Goal: Task Accomplishment & Management: Manage account settings

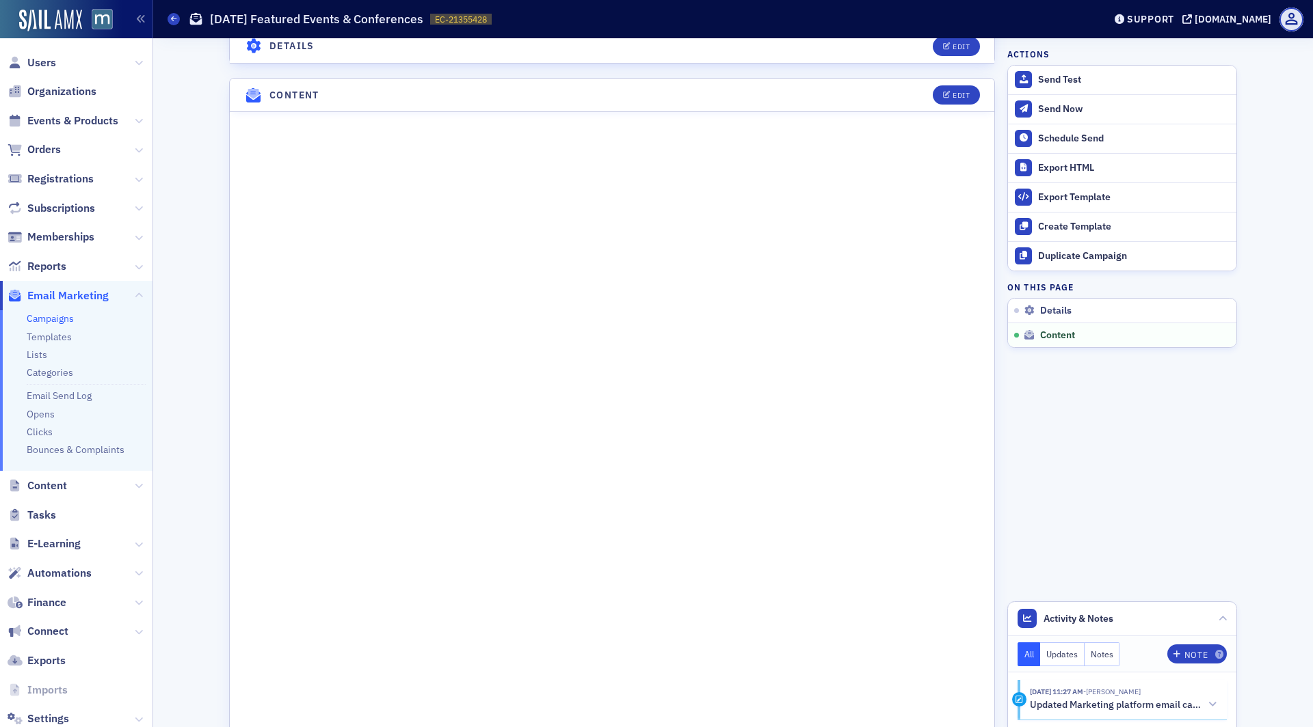
scroll to position [550, 0]
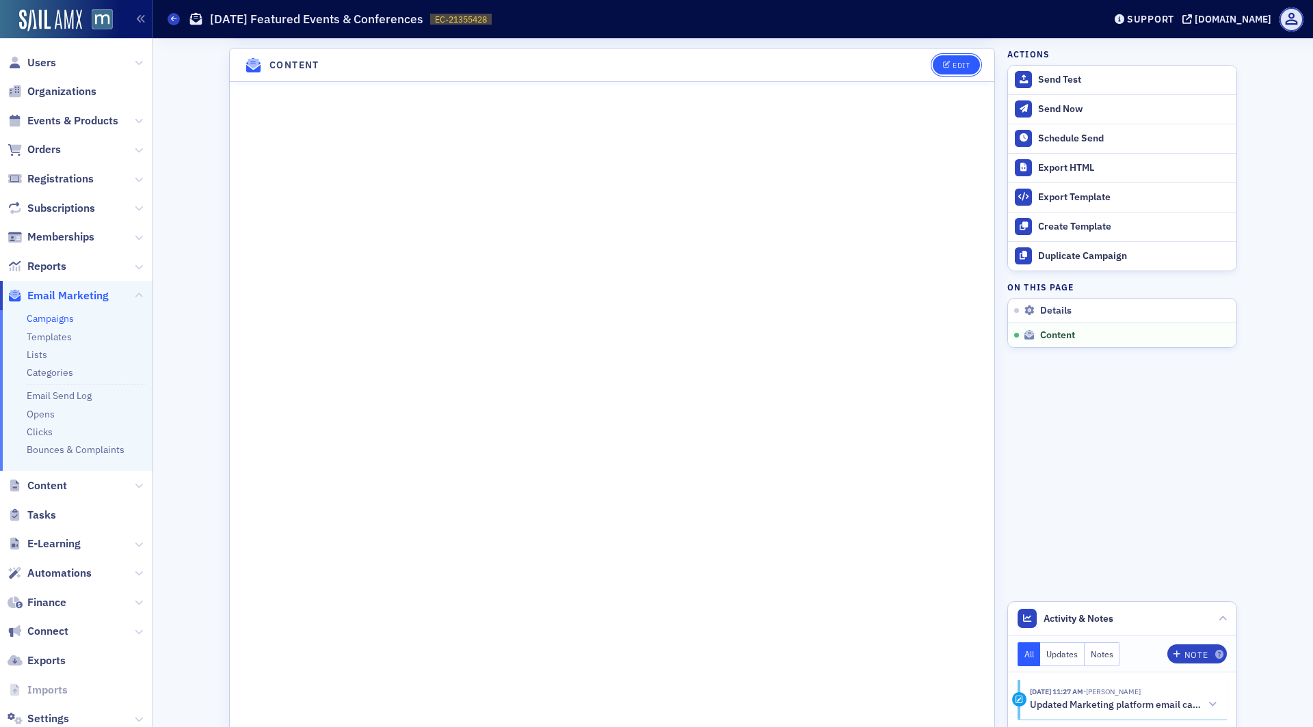
click at [952, 62] on span "Edit" at bounding box center [956, 66] width 27 height 8
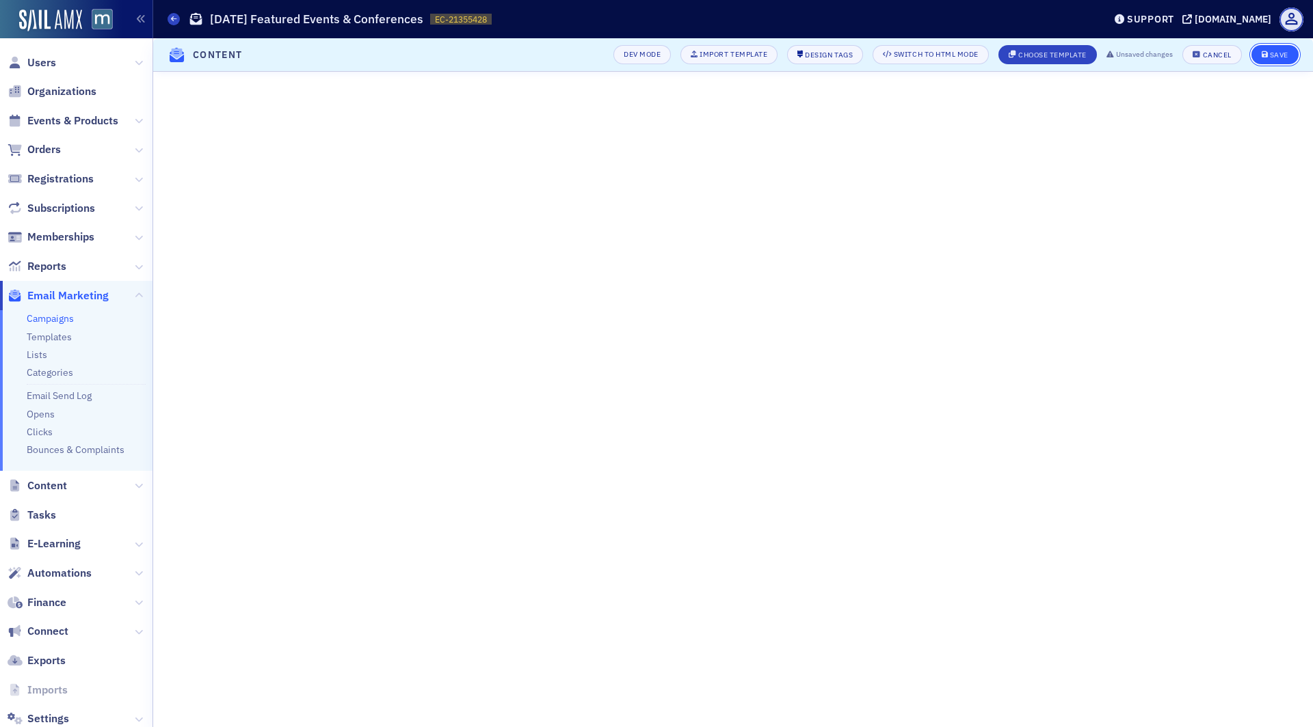
click at [1286, 56] on div "Save" at bounding box center [1279, 55] width 18 height 8
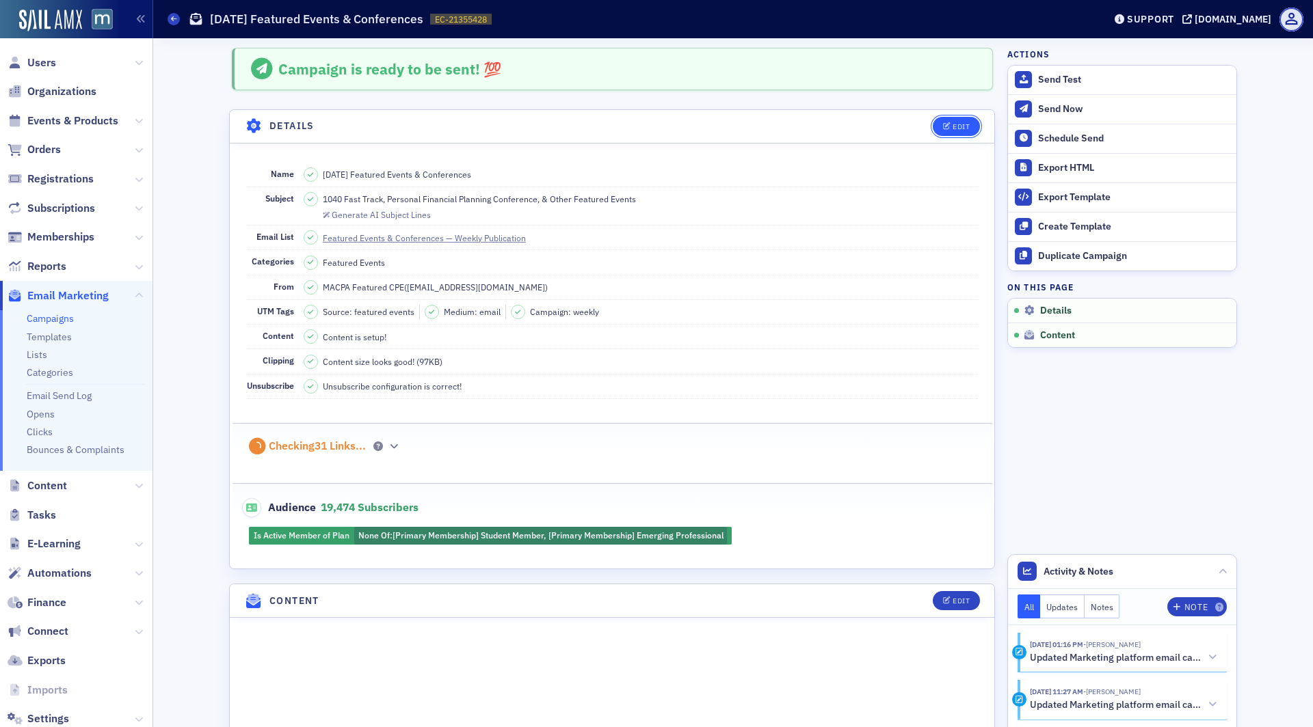
click at [956, 123] on div "Edit" at bounding box center [960, 127] width 17 height 8
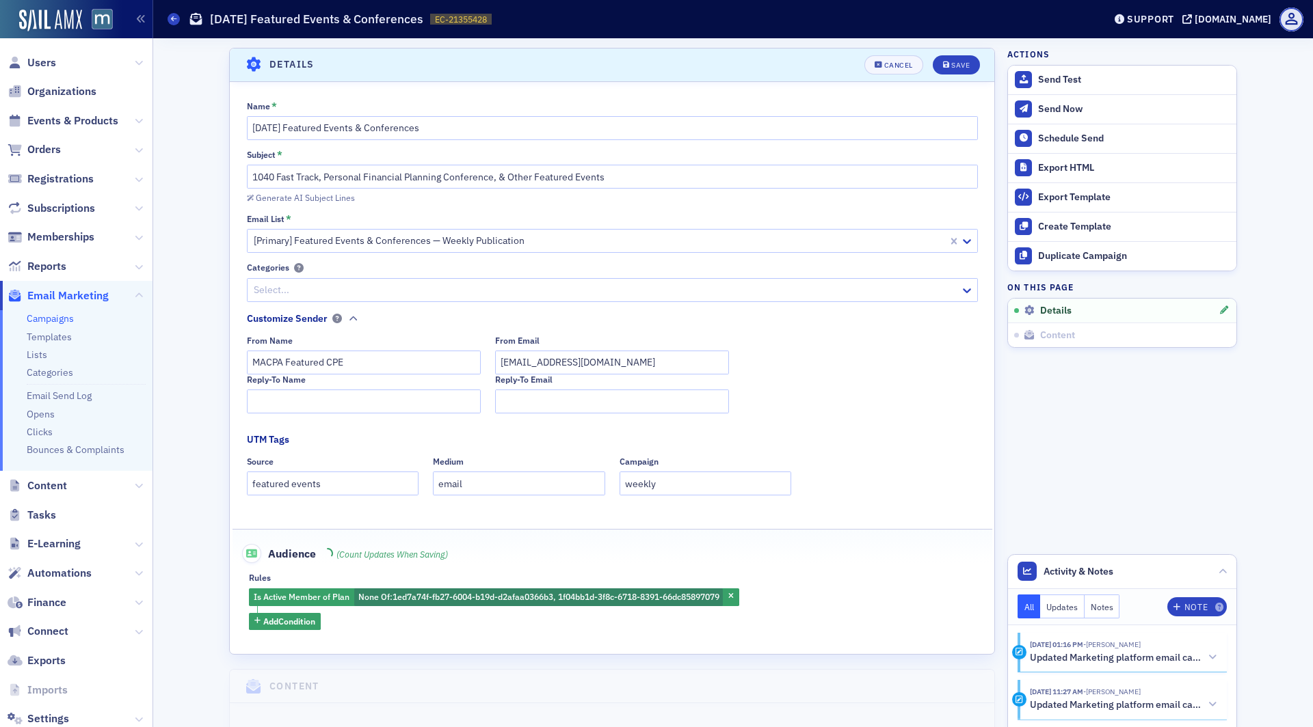
scroll to position [63, 0]
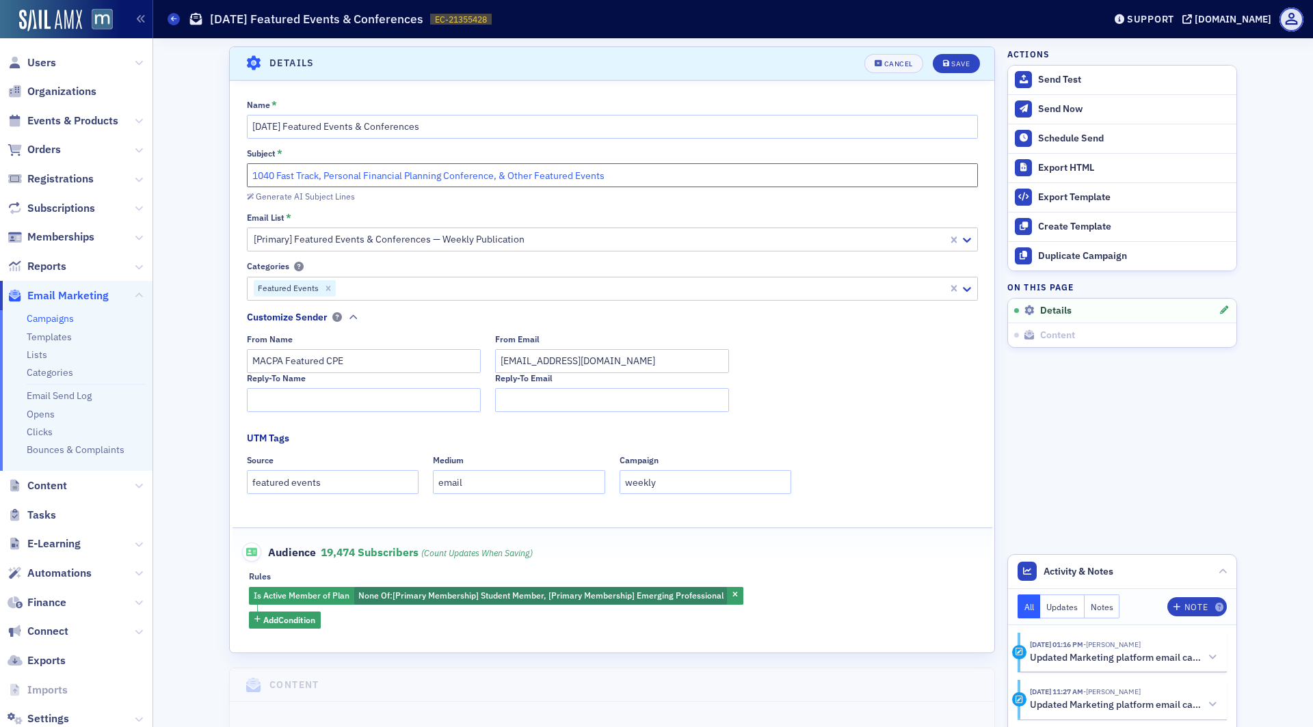
click at [495, 183] on input "1040 Fast Track, Personal Financial Planning Conference, & Other Featured Events" at bounding box center [612, 175] width 731 height 24
click at [495, 179] on input "1040 Fast Track, Personal Financial Planning Conference, & Other Featured Events" at bounding box center [612, 175] width 731 height 24
click at [495, 177] on input "1040 Fast Track, Personal Financial Planning Conference, & Other Featured Events" at bounding box center [612, 175] width 731 height 24
drag, startPoint x: 497, startPoint y: 177, endPoint x: 543, endPoint y: 193, distance: 49.1
click at [498, 177] on input "1040 Fast Track, Personal Financial Planning Conference, & Other Featured Events" at bounding box center [612, 175] width 731 height 24
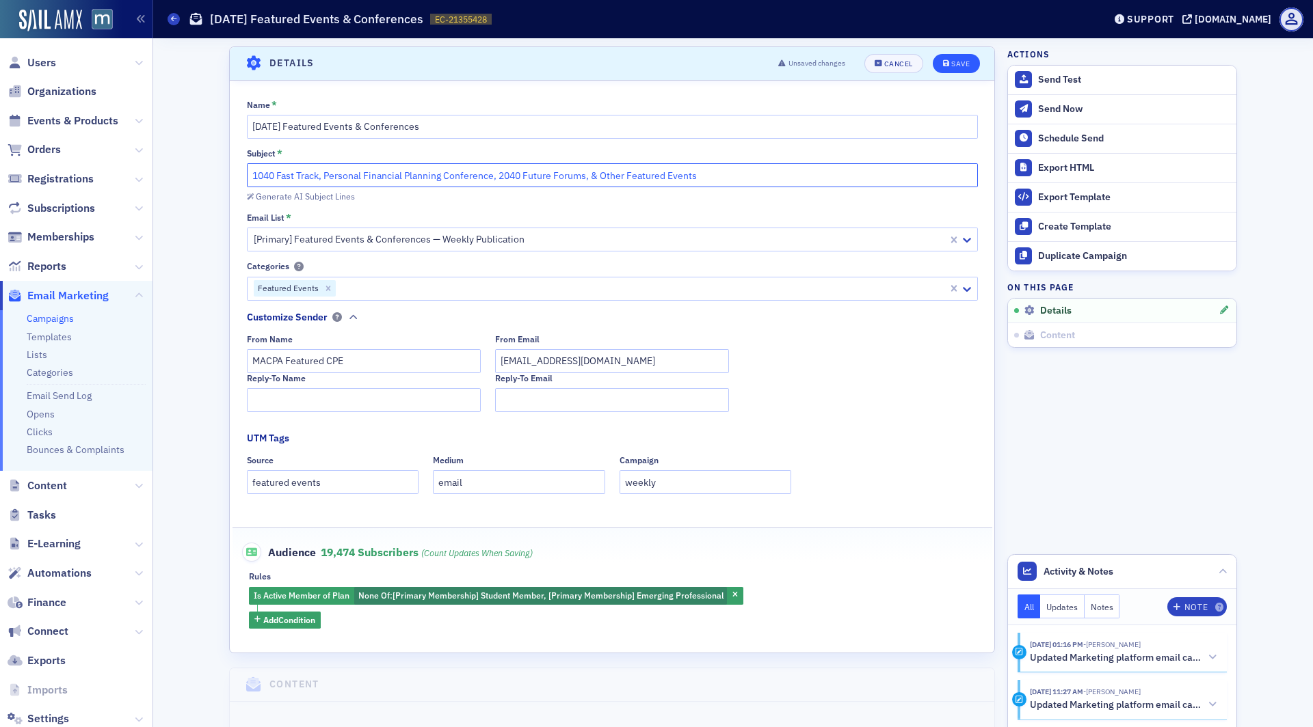
type input "1040 Fast Track, Personal Financial Planning Conference, 2040 Future Forums, & …"
click at [950, 62] on span "Save" at bounding box center [956, 64] width 27 height 8
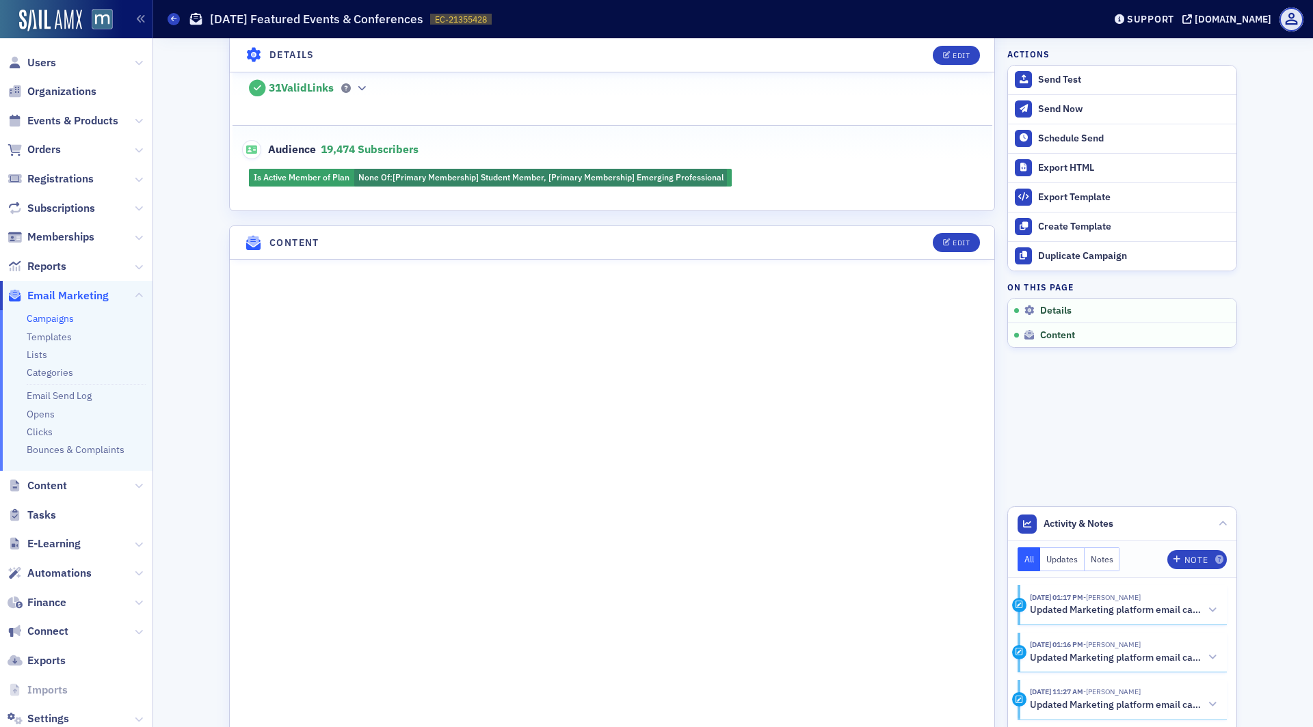
scroll to position [728, 0]
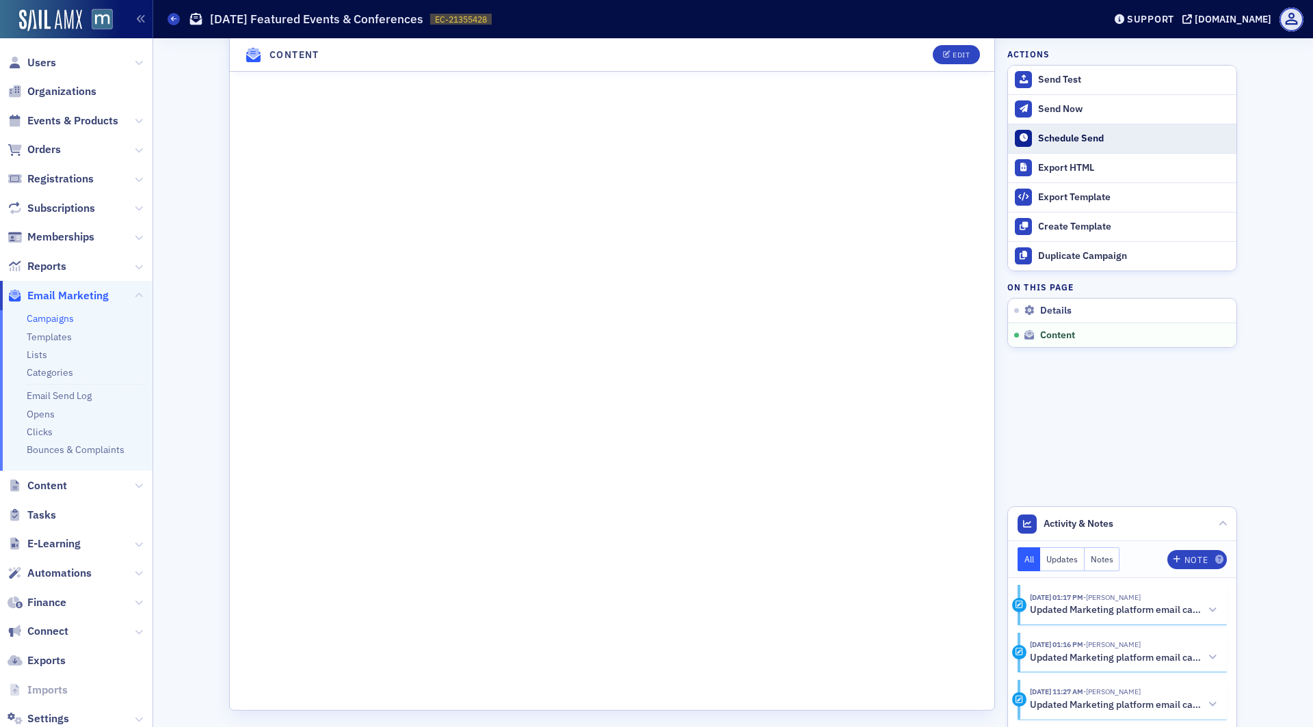
click at [1094, 137] on div "Schedule Send" at bounding box center [1133, 139] width 191 height 12
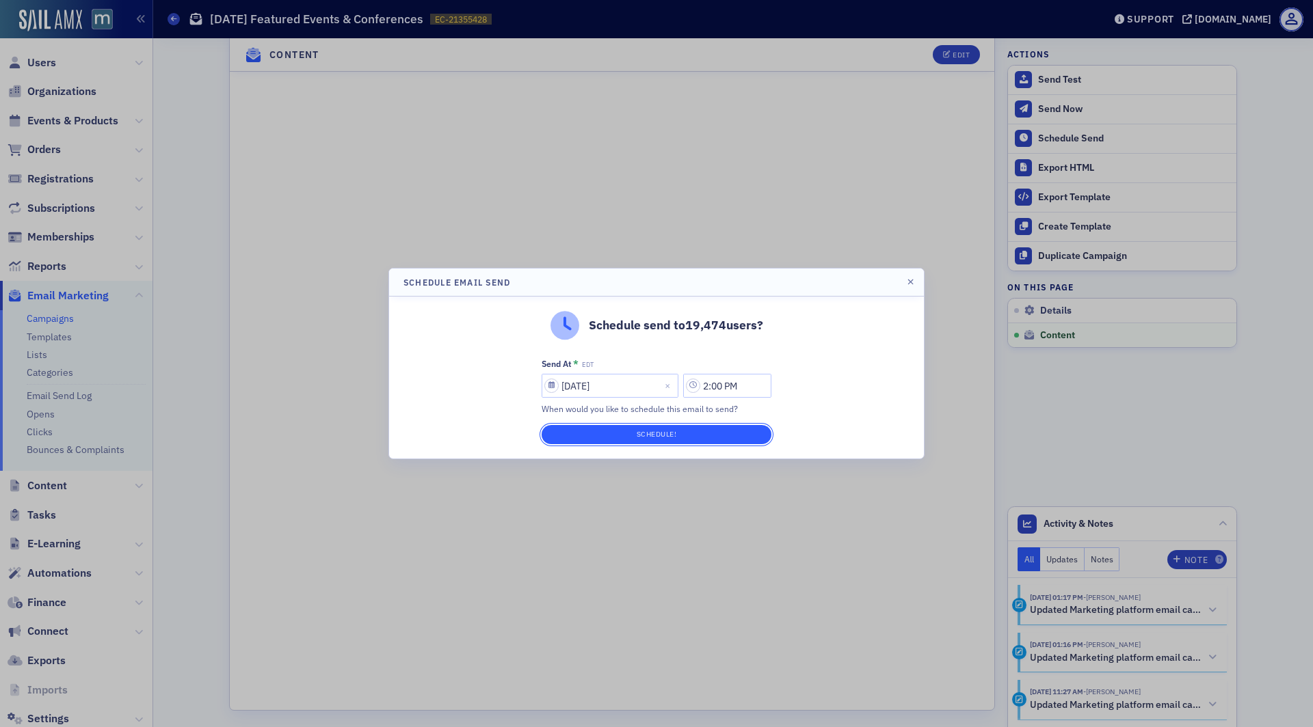
click at [689, 432] on button "Schedule!" at bounding box center [656, 434] width 230 height 19
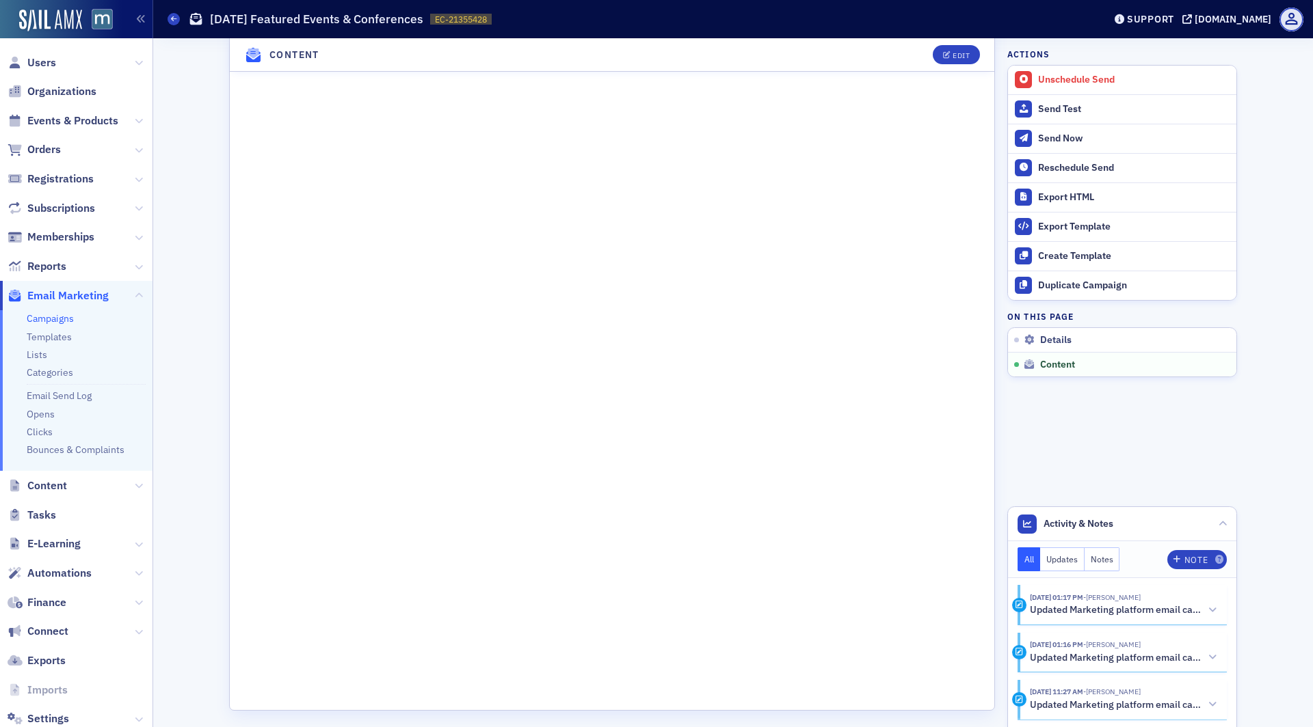
scroll to position [0, 0]
